Goal: Check status: Check status

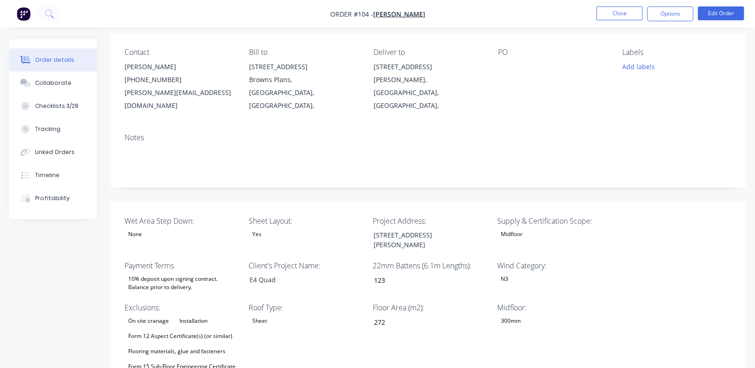
scroll to position [69, 0]
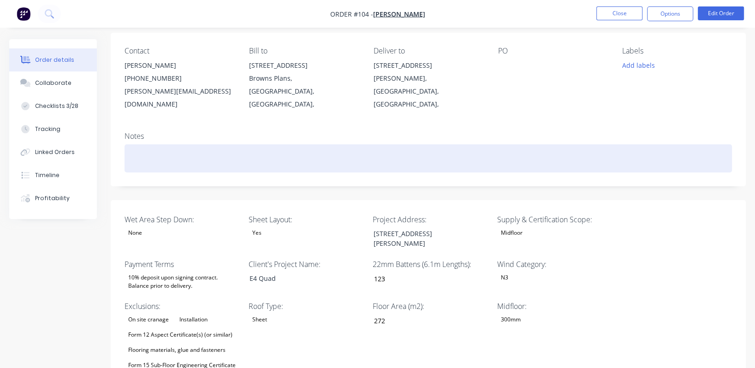
click at [213, 144] on div at bounding box center [427, 158] width 607 height 28
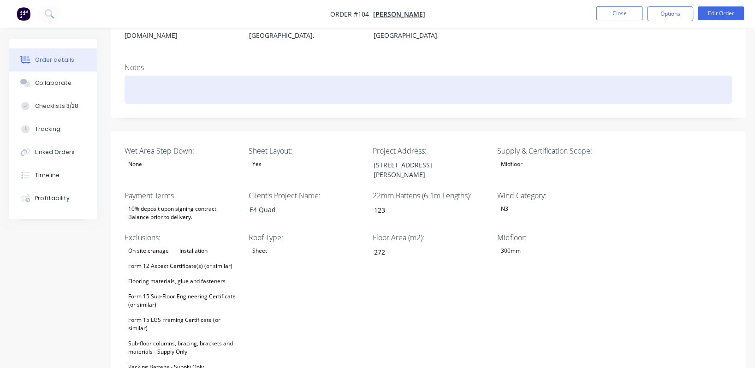
scroll to position [0, 0]
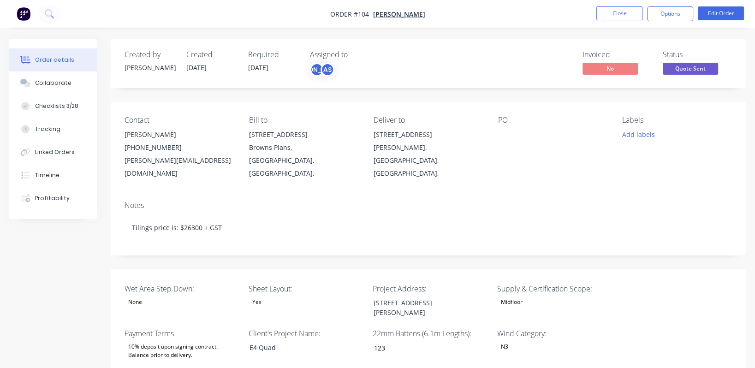
click at [393, 194] on div "Notes Tilings price is: $26300 + GST" at bounding box center [428, 225] width 635 height 62
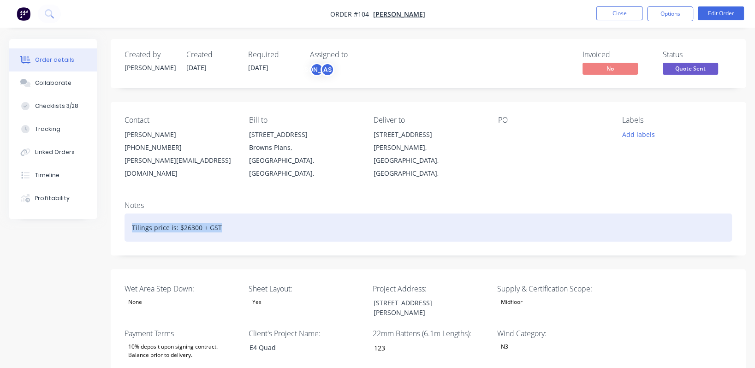
drag, startPoint x: 240, startPoint y: 212, endPoint x: 124, endPoint y: 217, distance: 115.8
click at [124, 217] on div "Notes Tilings price is: $26300 + GST" at bounding box center [428, 225] width 635 height 62
copy div "Tilings price is: $26300 + GST"
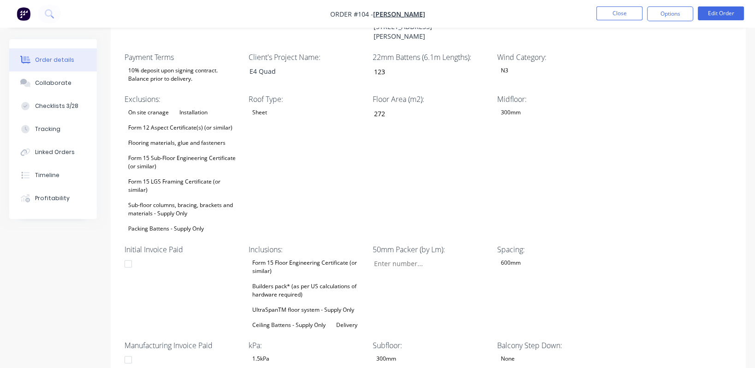
scroll to position [346, 0]
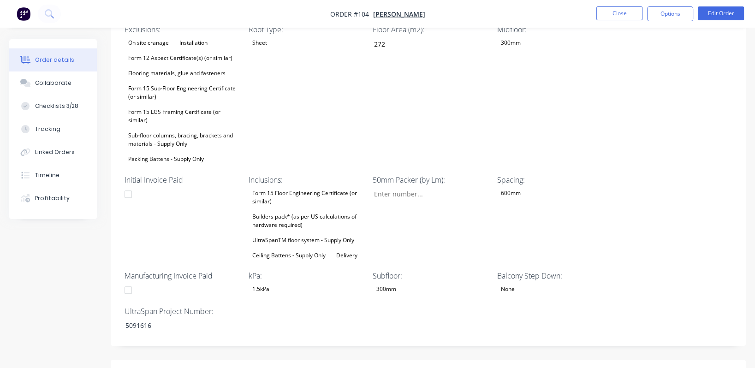
click at [408, 283] on div "300mm" at bounding box center [430, 289] width 115 height 12
click at [442, 170] on button "None" at bounding box center [442, 172] width 138 height 18
click at [607, 124] on div "Midfloor: 300mm" at bounding box center [554, 94] width 115 height 141
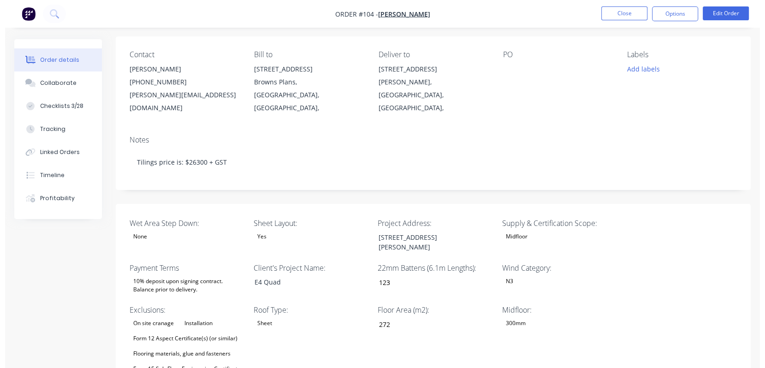
scroll to position [0, 0]
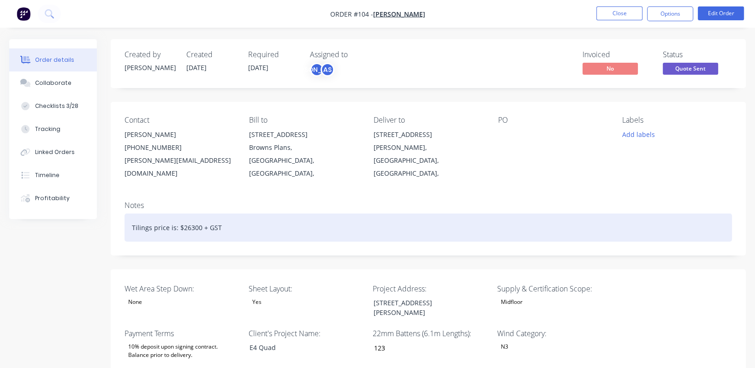
click at [231, 220] on div "Tilings price is: $26300 + GST" at bounding box center [427, 227] width 607 height 28
drag, startPoint x: 229, startPoint y: 214, endPoint x: 101, endPoint y: 208, distance: 128.8
copy div "Tilings price is: $26300 + GST"
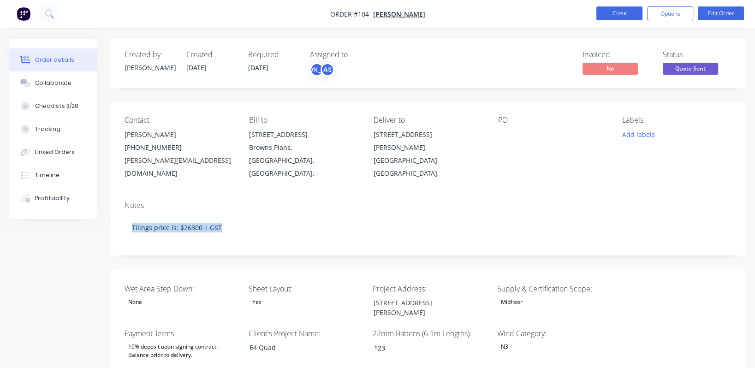
click at [618, 11] on button "Close" at bounding box center [619, 13] width 46 height 14
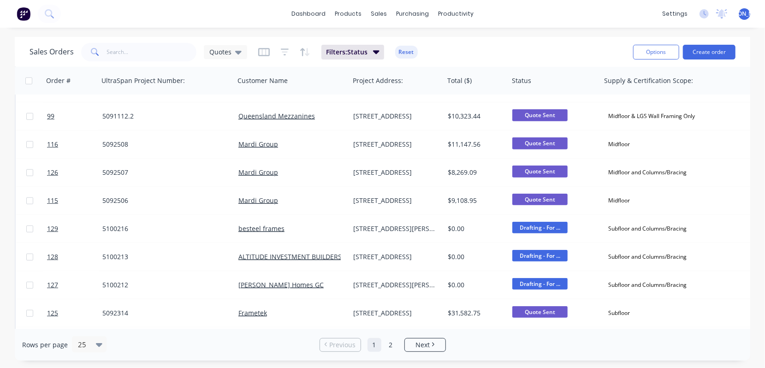
scroll to position [473, 0]
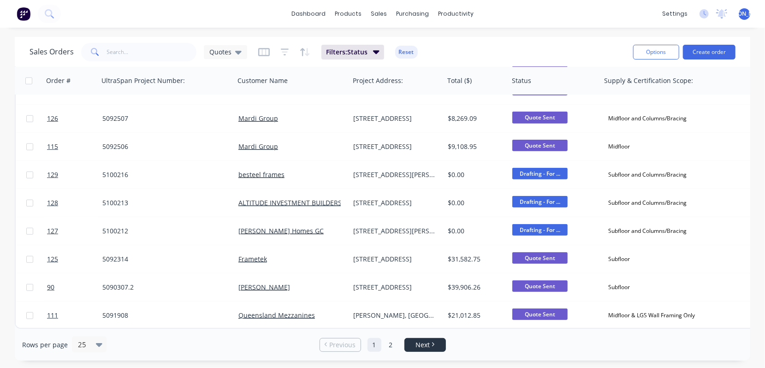
click at [411, 339] on li "Next" at bounding box center [424, 345] width 41 height 14
click at [420, 346] on span "Next" at bounding box center [422, 344] width 14 height 9
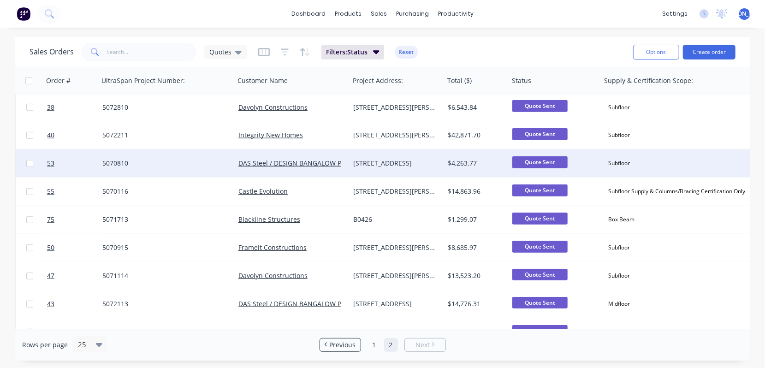
scroll to position [346, 0]
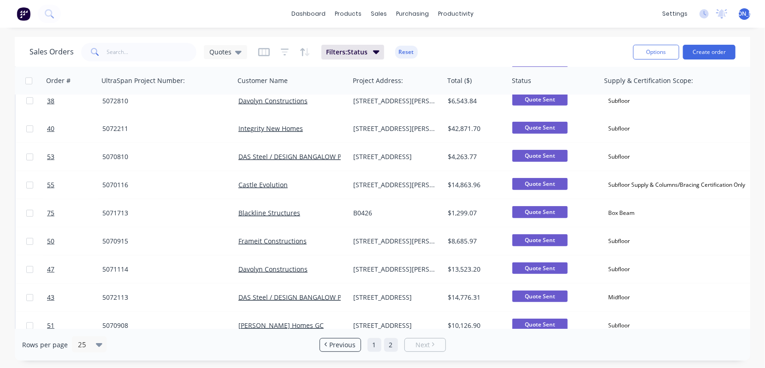
click at [373, 344] on link "1" at bounding box center [374, 345] width 14 height 14
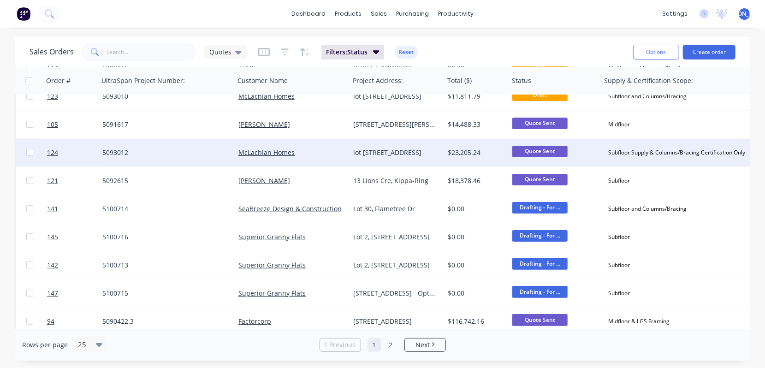
scroll to position [0, 0]
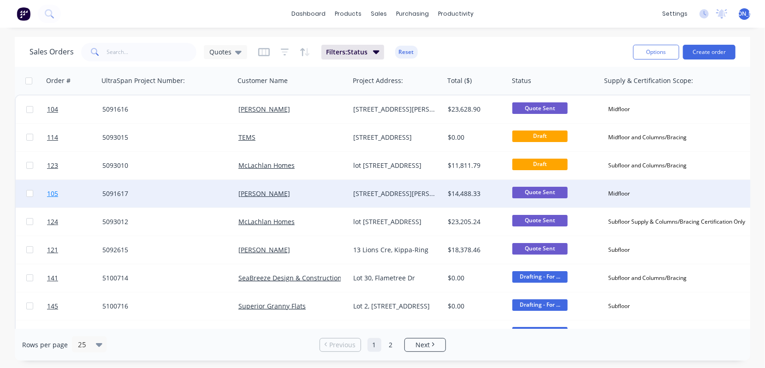
click at [53, 195] on span "105" at bounding box center [52, 193] width 11 height 9
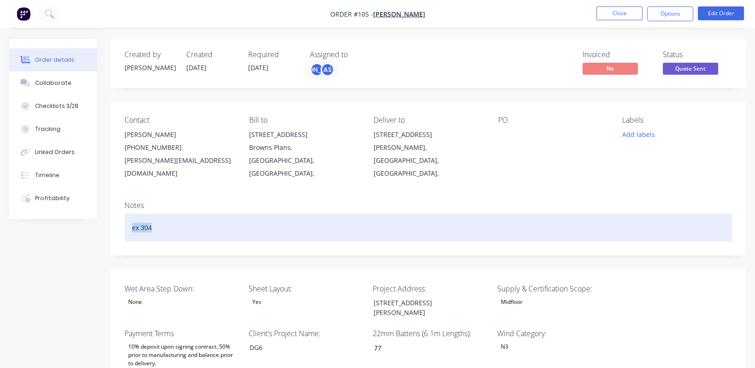
drag, startPoint x: 176, startPoint y: 216, endPoint x: 106, endPoint y: 220, distance: 69.7
paste div
click at [187, 213] on div "Tilings price is: $26300 + GST" at bounding box center [427, 227] width 607 height 28
click at [191, 214] on div "Tilings price is: $26300 + GST" at bounding box center [427, 227] width 607 height 28
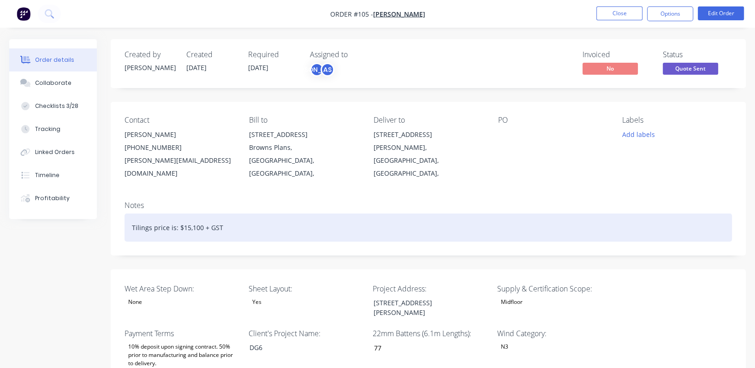
click at [246, 214] on div "Tilings price is: $15,100 + GST" at bounding box center [427, 227] width 607 height 28
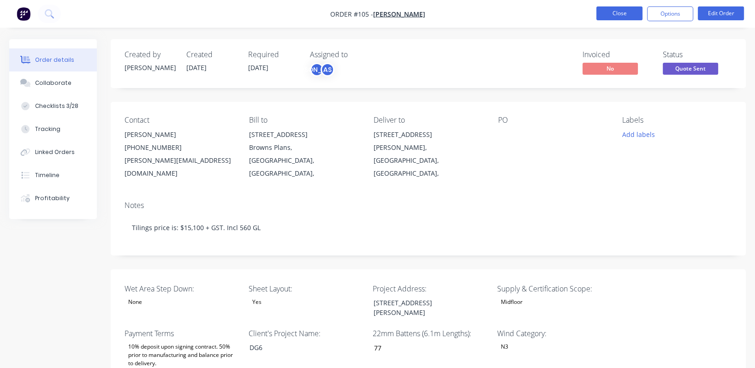
click at [617, 14] on button "Close" at bounding box center [619, 13] width 46 height 14
